Goal: Navigation & Orientation: Find specific page/section

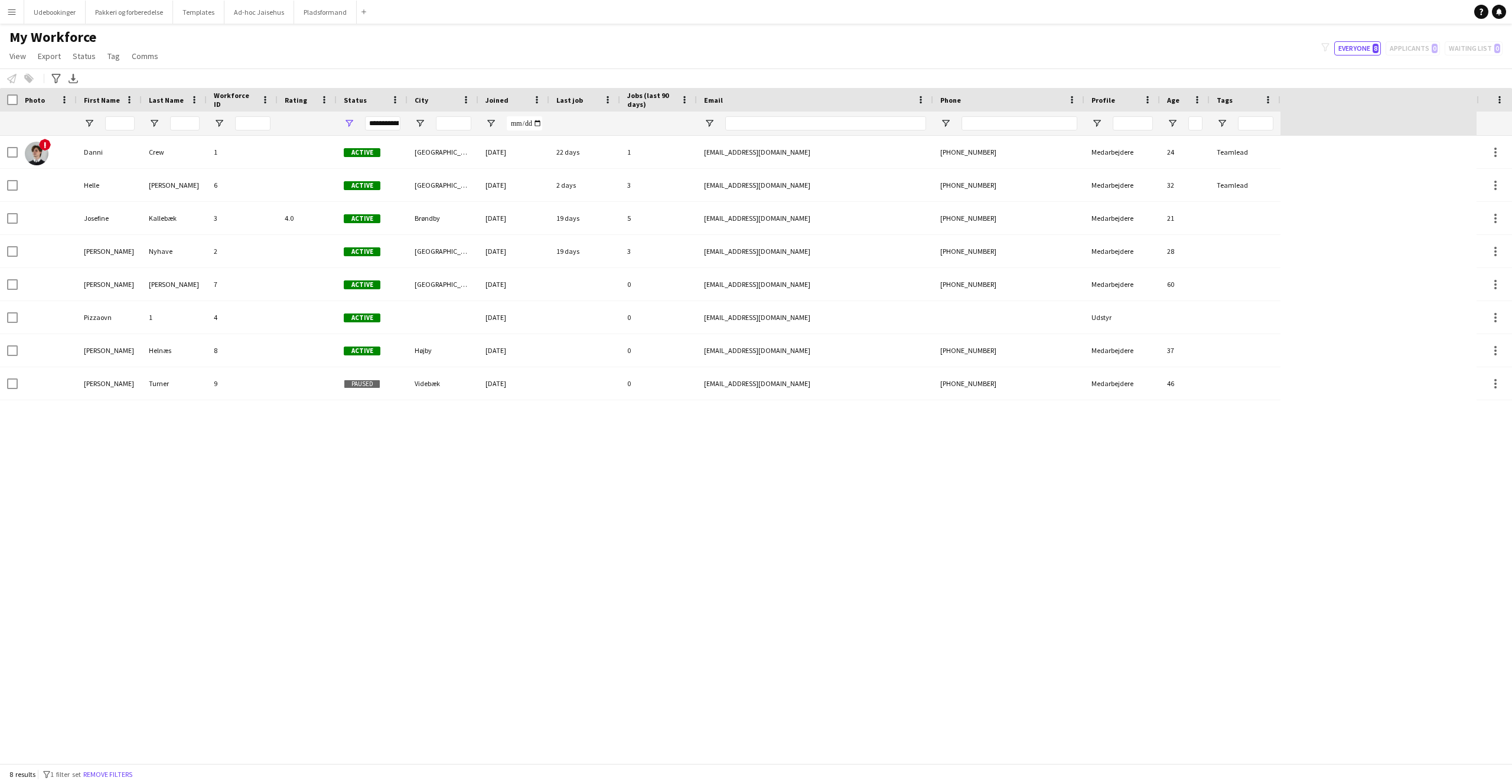
click at [18, 9] on button "Menu" at bounding box center [11, 11] width 23 height 23
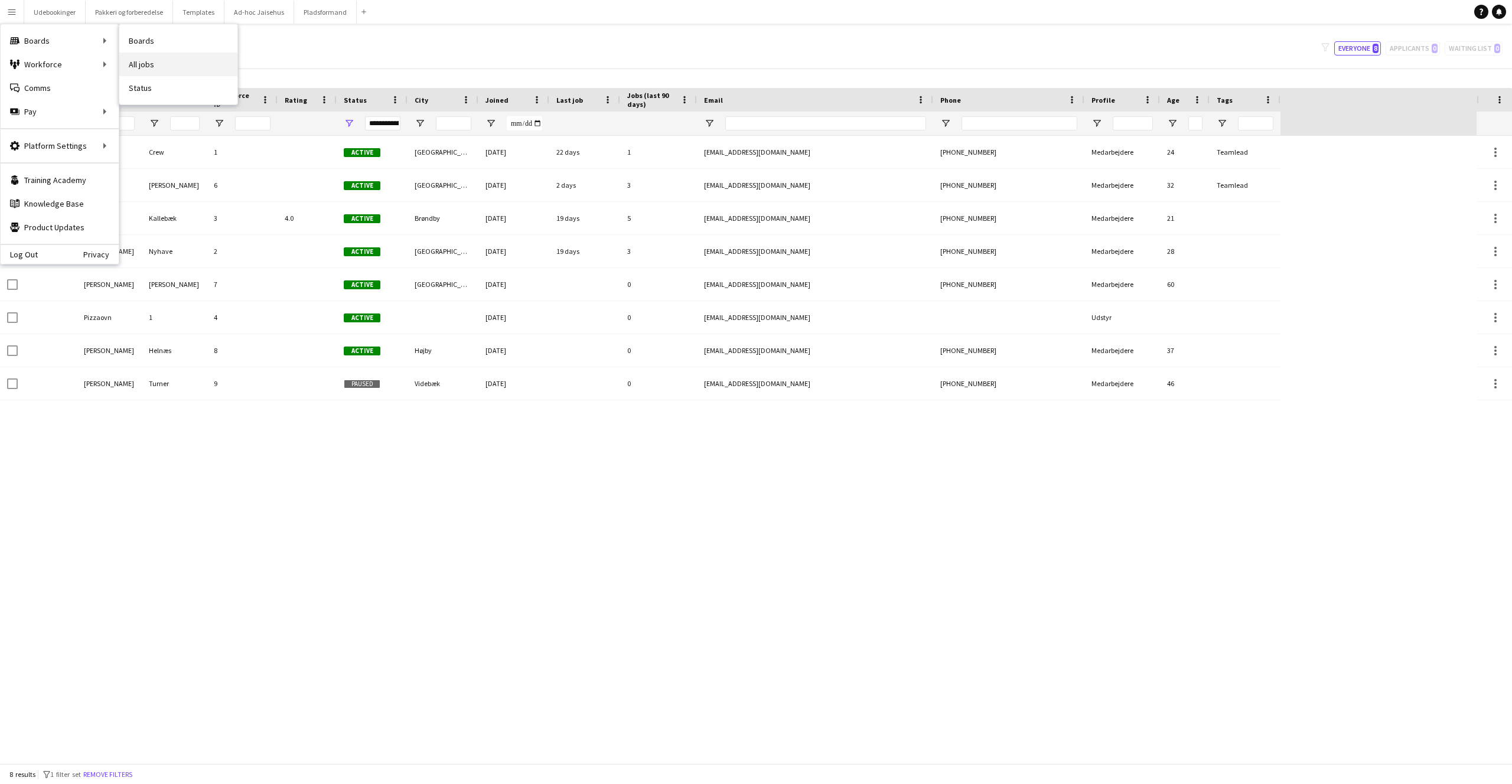
click at [144, 59] on link "All jobs" at bounding box center [178, 64] width 118 height 23
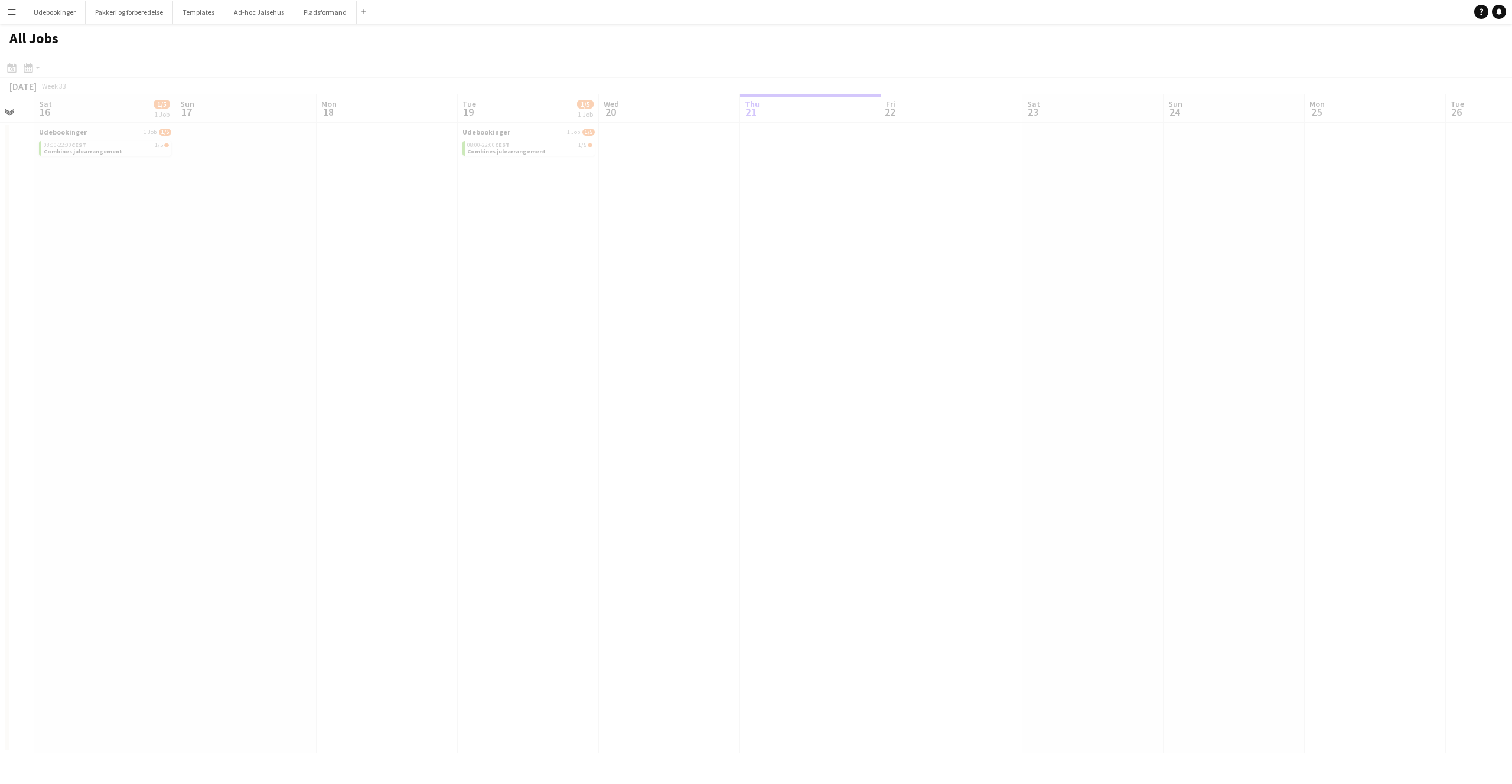
scroll to position [0, 349]
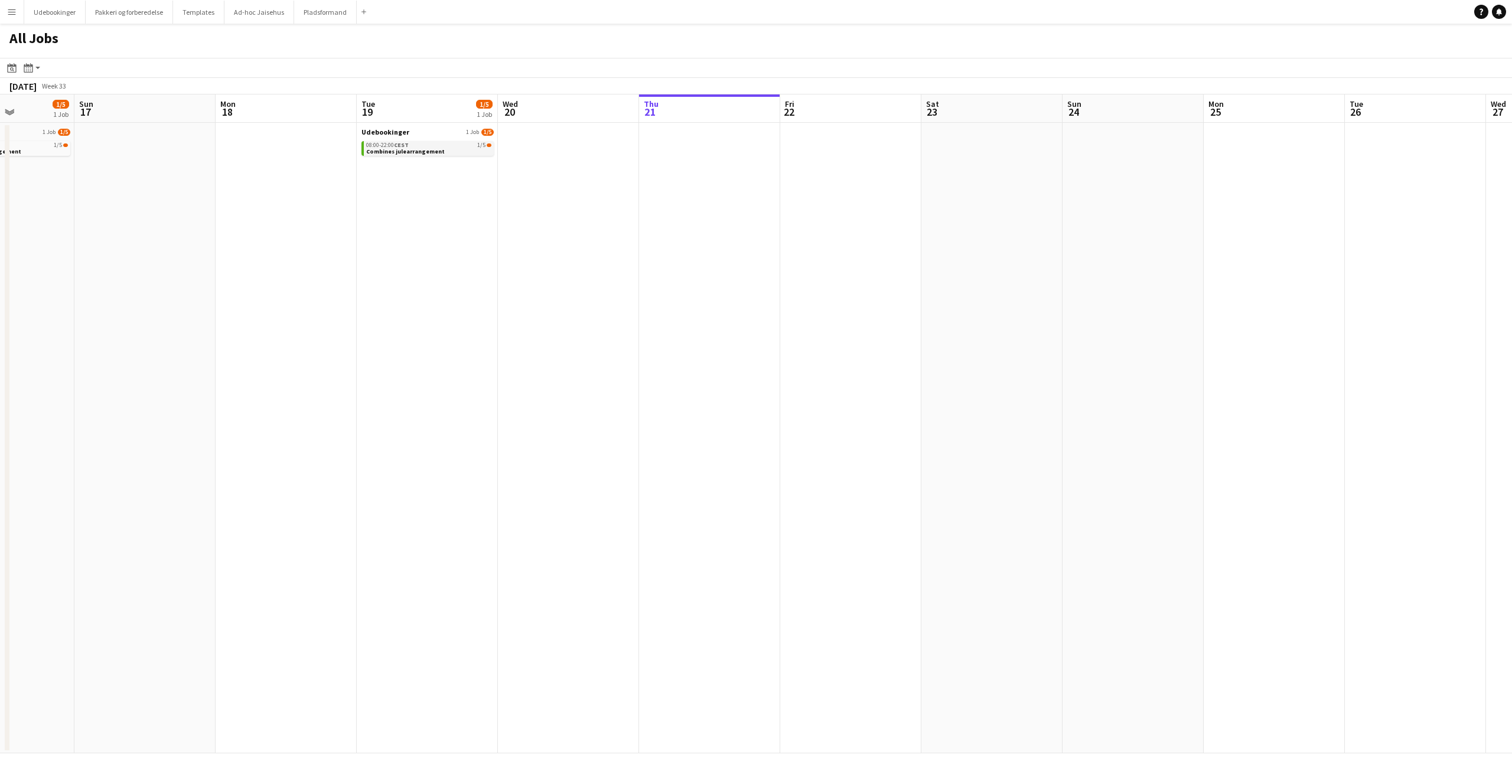
click at [403, 152] on span "Combines julearrangement" at bounding box center [406, 151] width 79 height 7
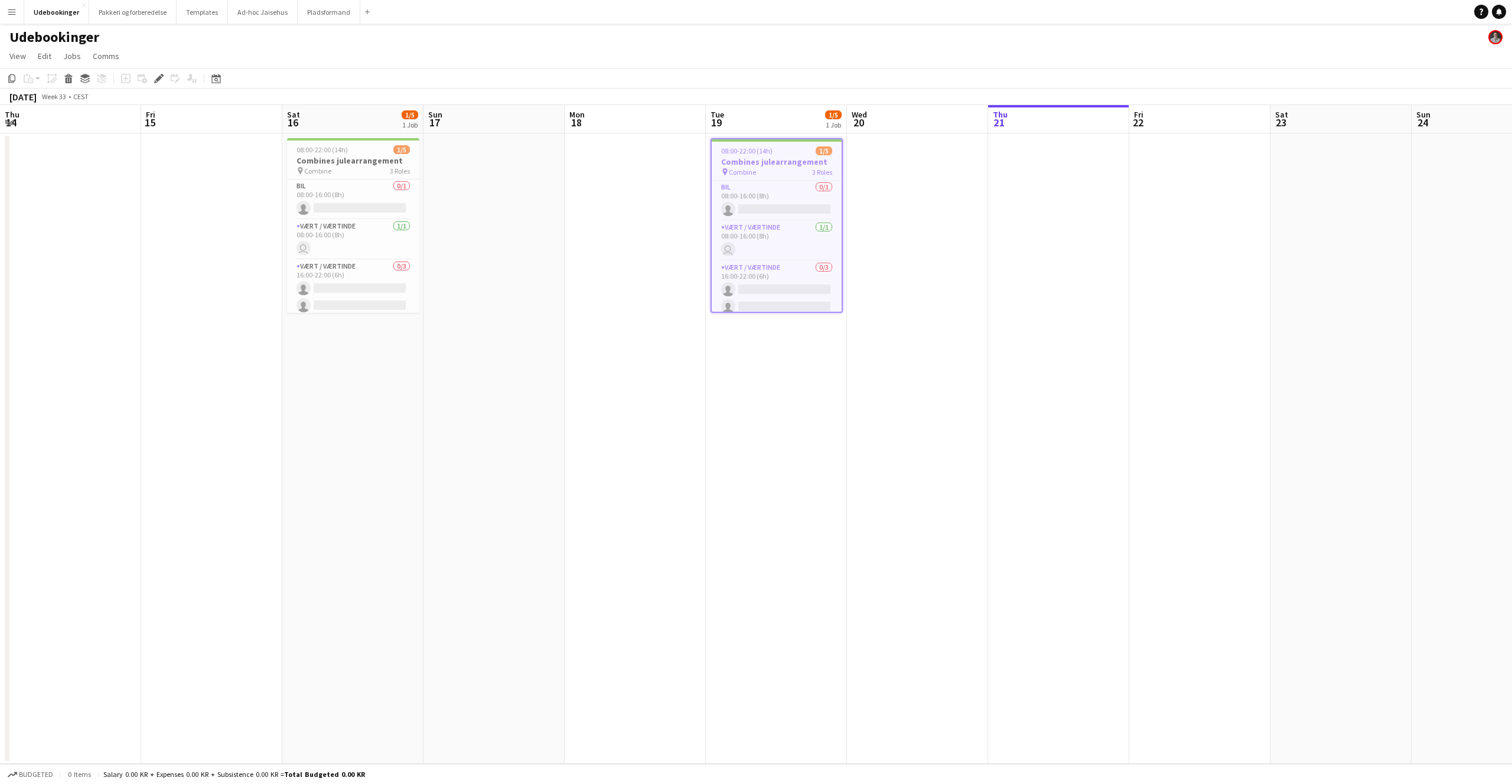
scroll to position [0, 406]
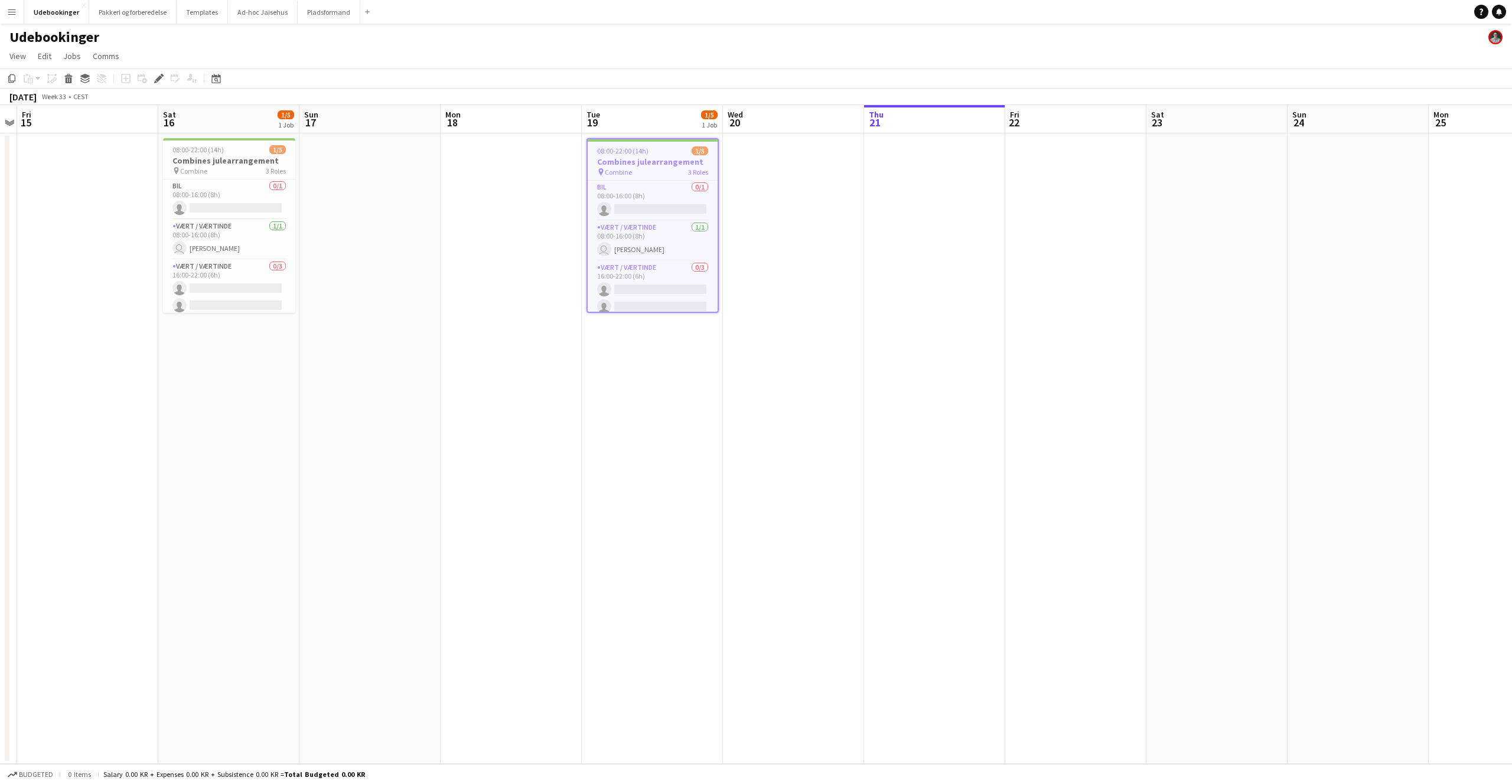
click at [496, 298] on app-date-cell at bounding box center [510, 449] width 141 height 630
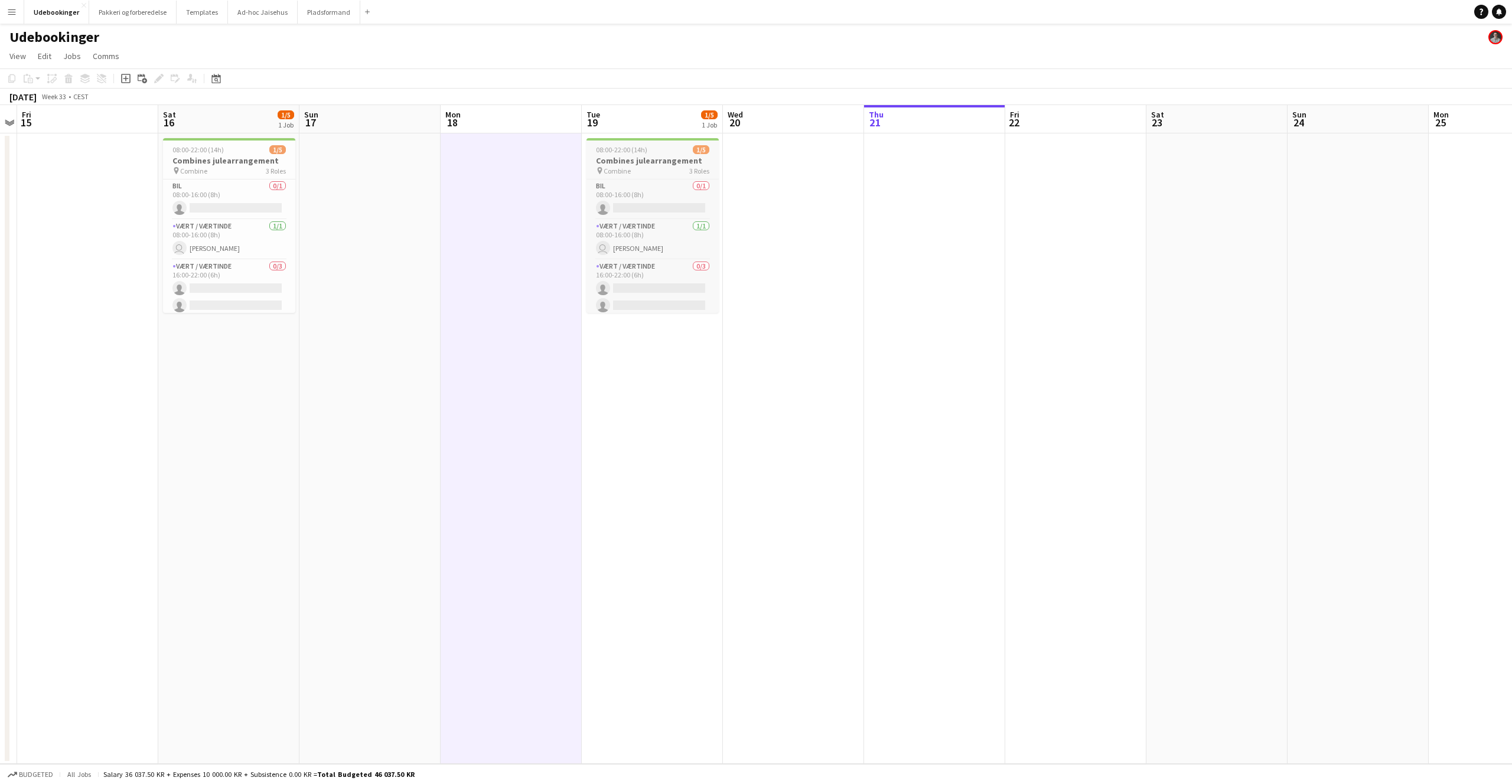
click at [670, 164] on h3 "Combines julearrangement" at bounding box center [653, 160] width 132 height 11
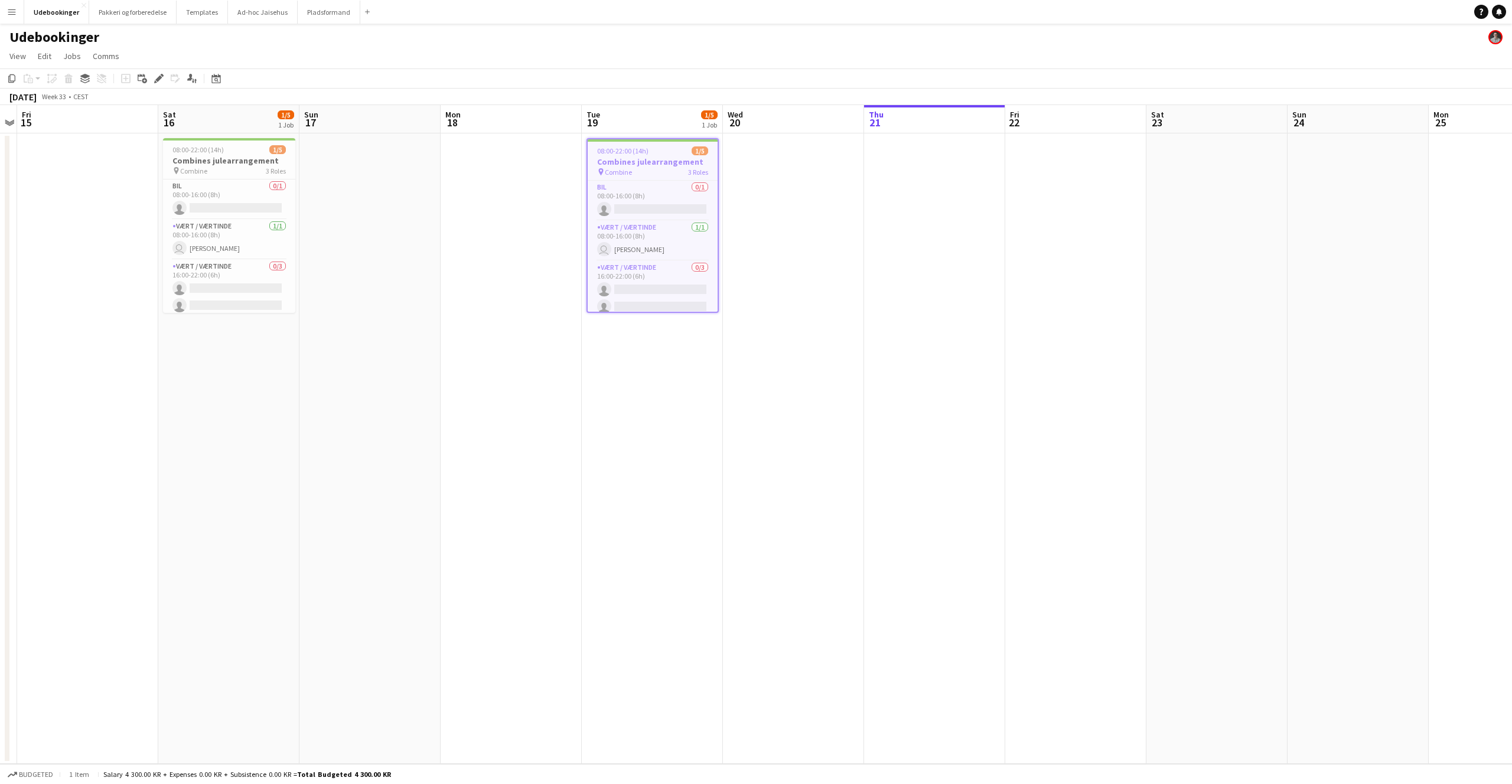
click at [816, 358] on app-date-cell at bounding box center [793, 449] width 141 height 630
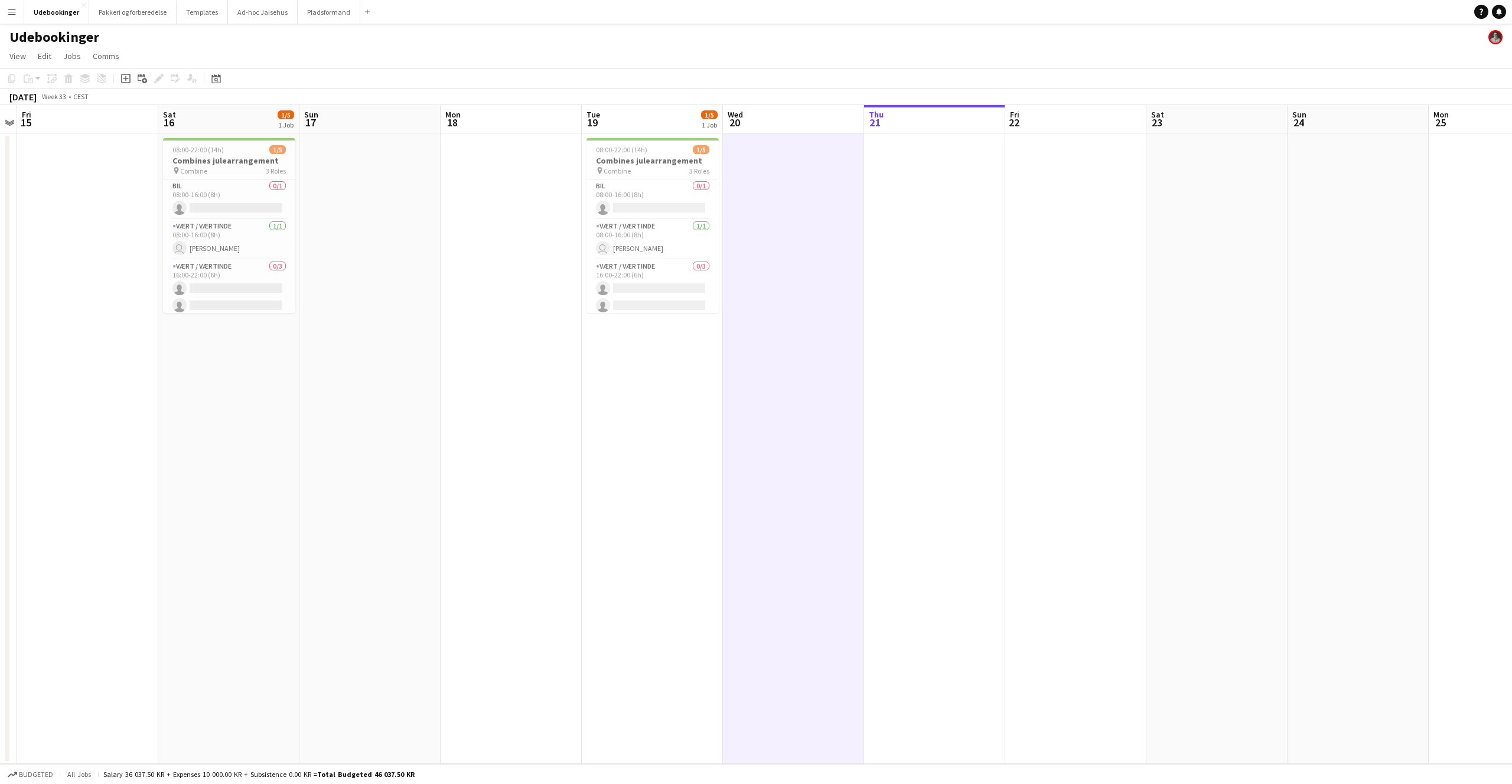
click at [700, 379] on app-date-cell "08:00-22:00 (14h) 1/5 Combines julearrangement pin Combine 3 Roles Bil 0/1 08:0…" at bounding box center [652, 449] width 141 height 630
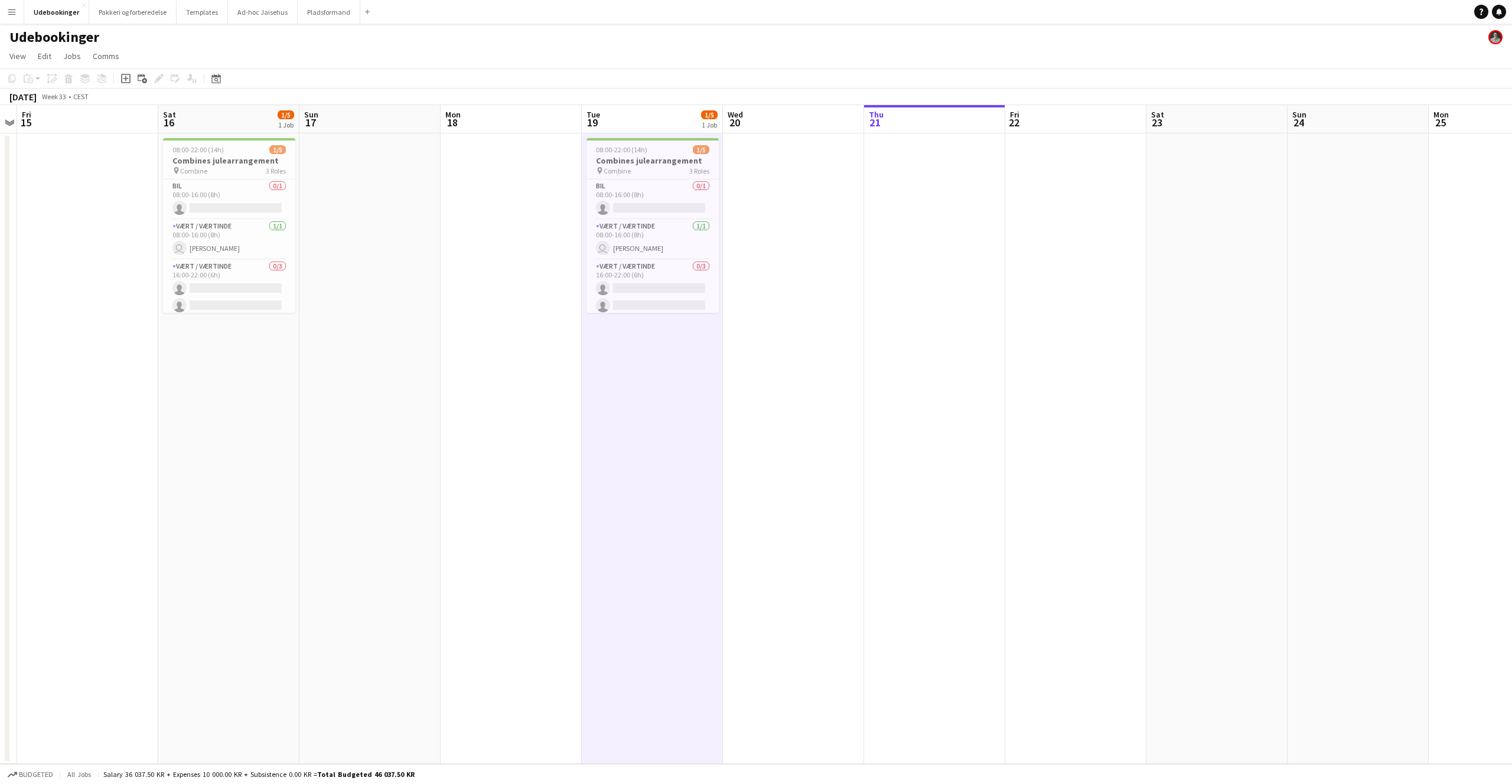
scroll to position [0, 407]
click at [293, 706] on app-date-cell "08:00-22:00 (14h) 1/5 Combines julearrangement pin Combine 3 Roles Bil 0/1 08:0…" at bounding box center [228, 449] width 141 height 630
click at [290, 699] on app-date-cell "08:00-22:00 (14h) 1/5 Combines julearrangement pin Combine 3 Roles Bil 0/1 08:0…" at bounding box center [228, 449] width 141 height 630
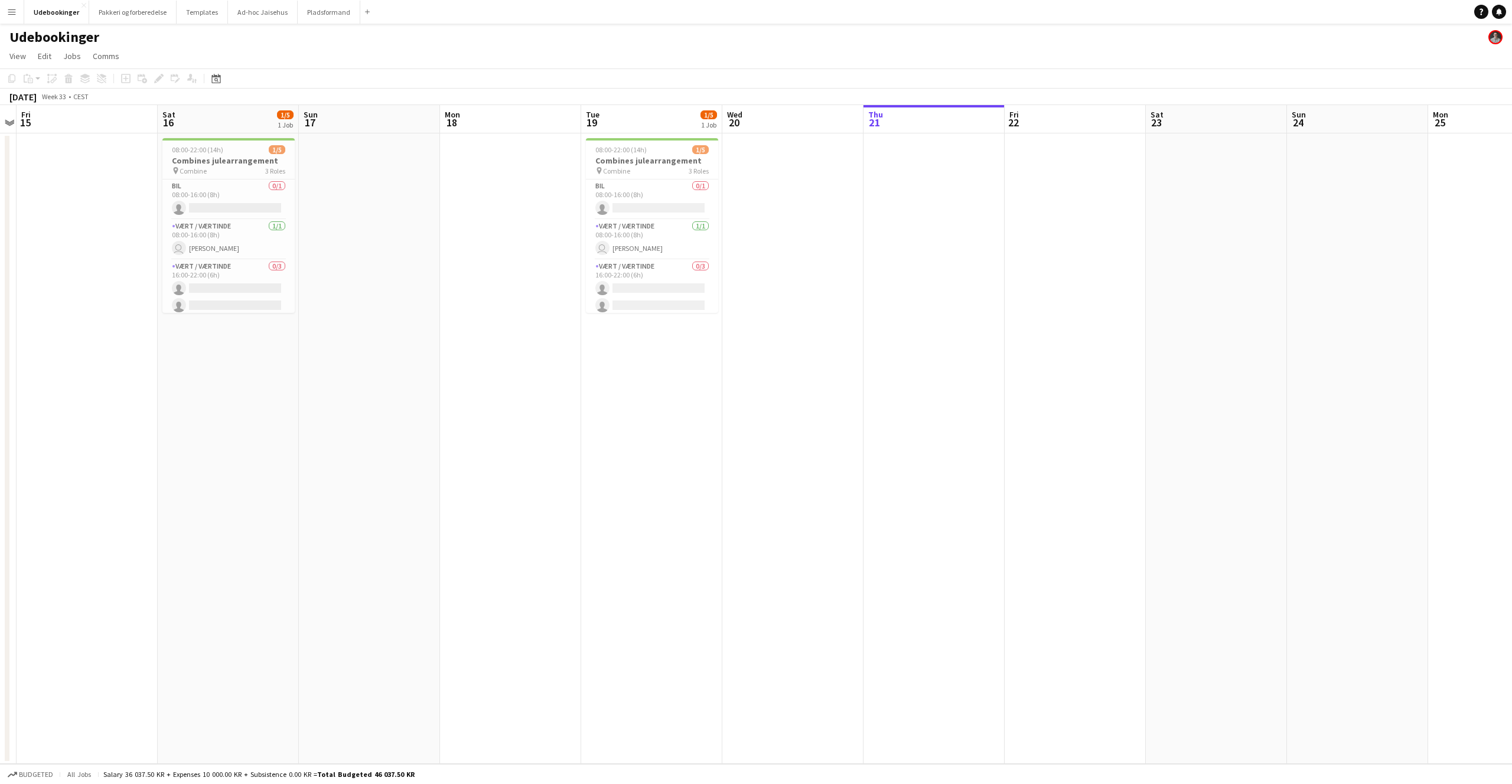
click at [311, 500] on app-date-cell at bounding box center [369, 449] width 141 height 630
